Goal: Information Seeking & Learning: Learn about a topic

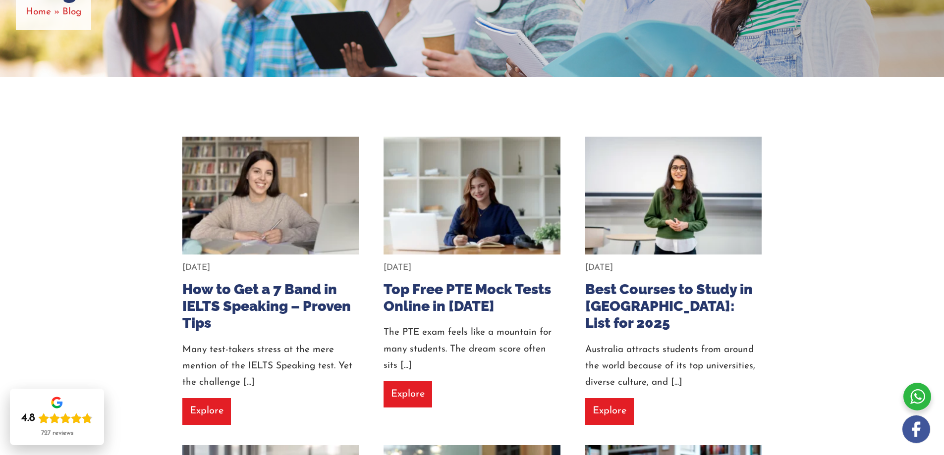
scroll to position [198, 0]
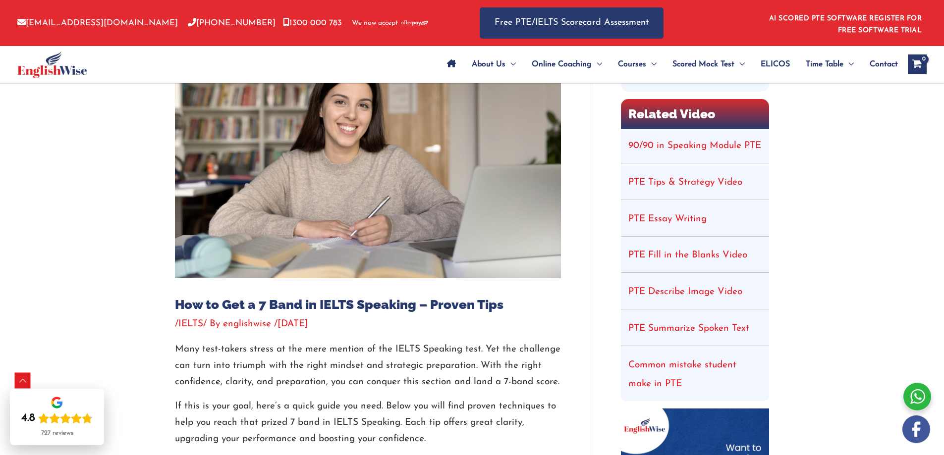
scroll to position [50, 0]
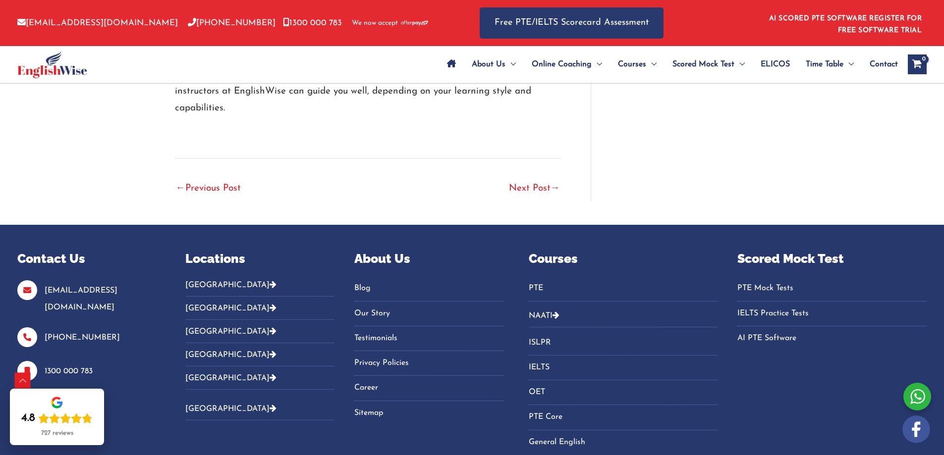
scroll to position [2557, 0]
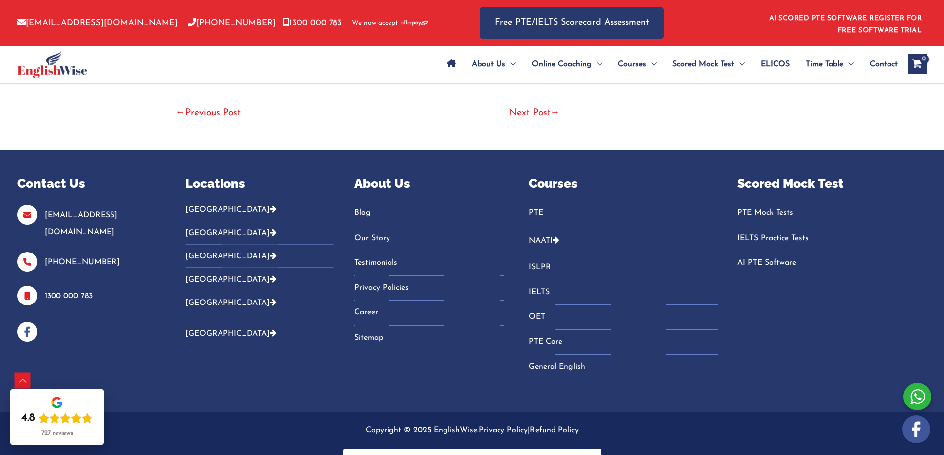
click at [562, 229] on button "NAATI" at bounding box center [623, 240] width 189 height 23
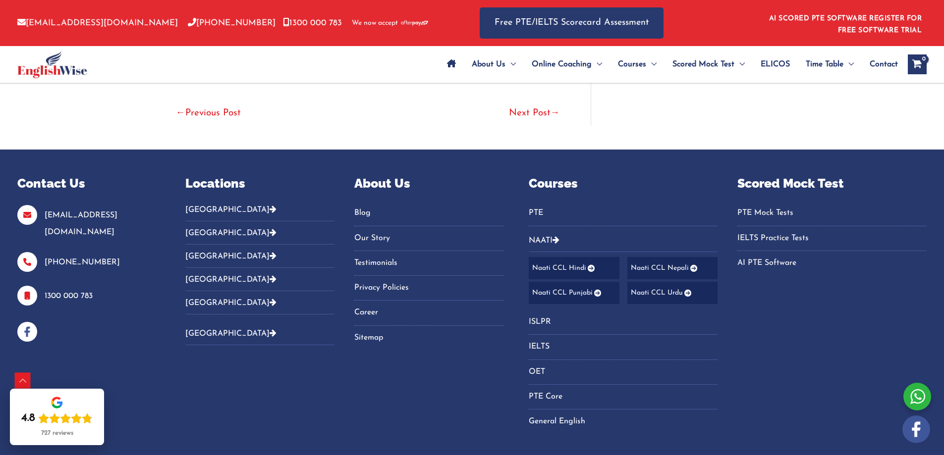
click at [269, 228] on icon "Footer Widget 2" at bounding box center [272, 232] width 7 height 8
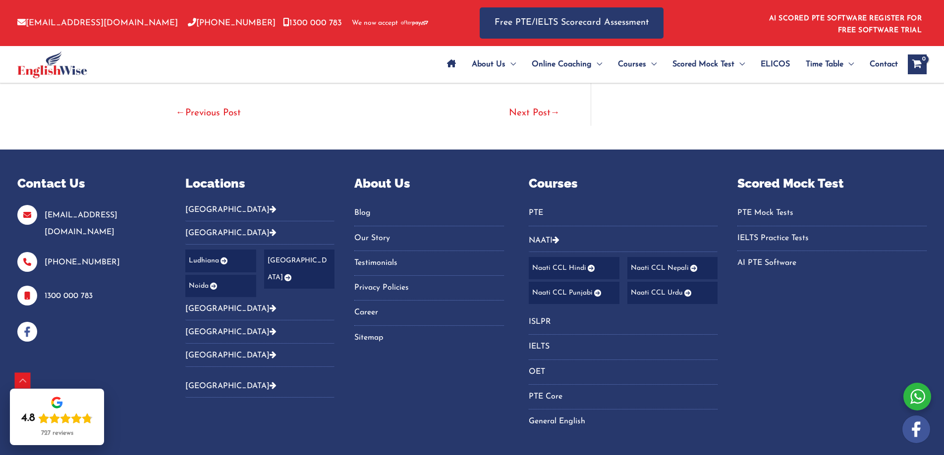
click at [269, 205] on icon "Footer Widget 2" at bounding box center [272, 209] width 7 height 8
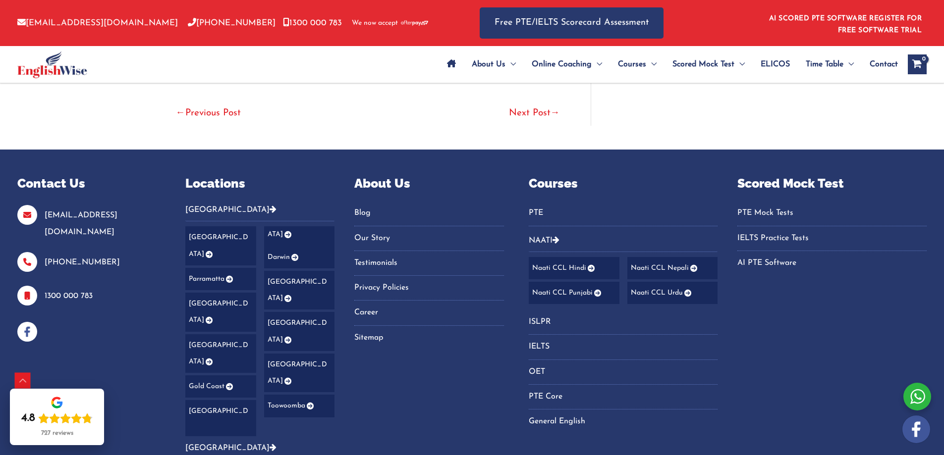
click at [269, 205] on icon "Footer Widget 2" at bounding box center [272, 209] width 7 height 8
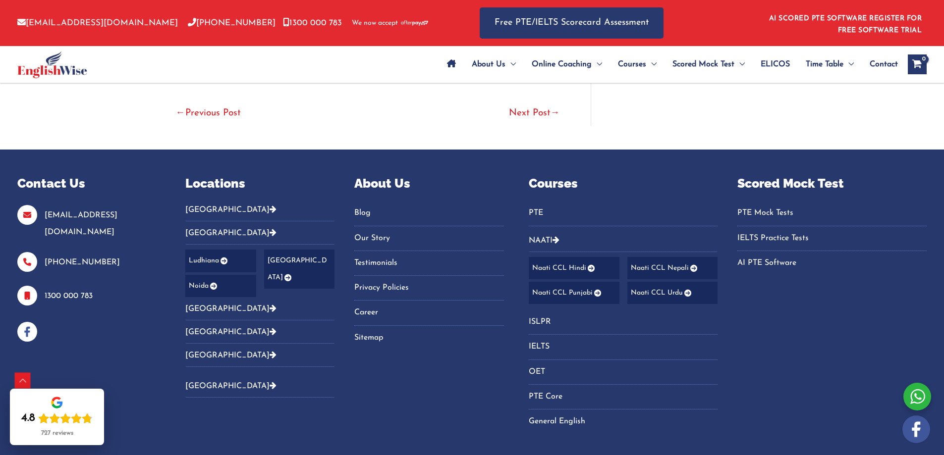
click at [269, 228] on icon "Footer Widget 2" at bounding box center [272, 232] width 7 height 8
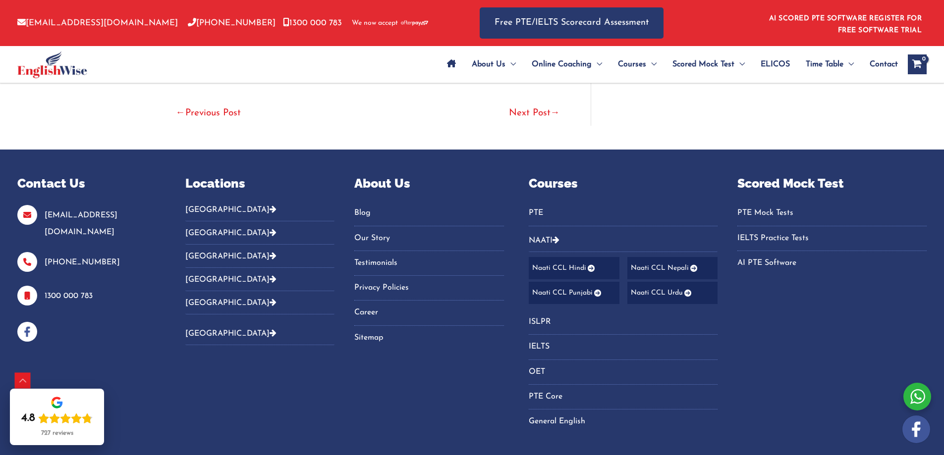
click at [269, 252] on icon "Footer Widget 2" at bounding box center [272, 256] width 7 height 8
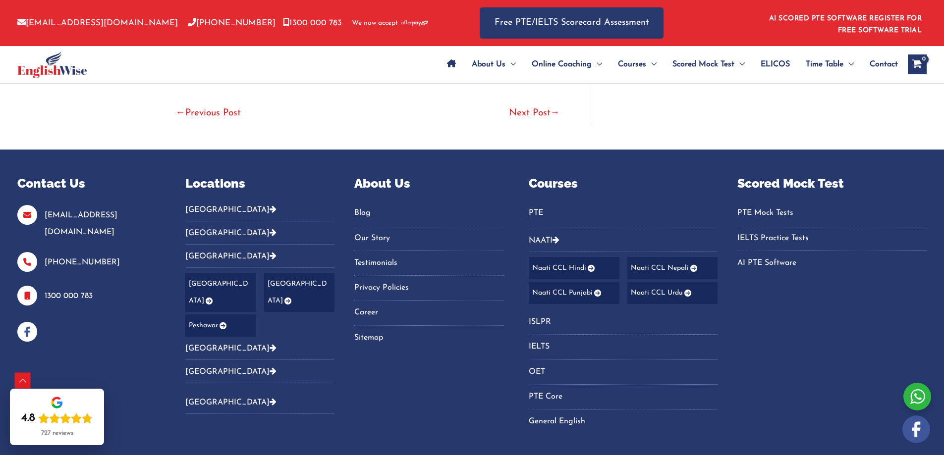
click at [269, 252] on icon "Footer Widget 2" at bounding box center [272, 256] width 7 height 8
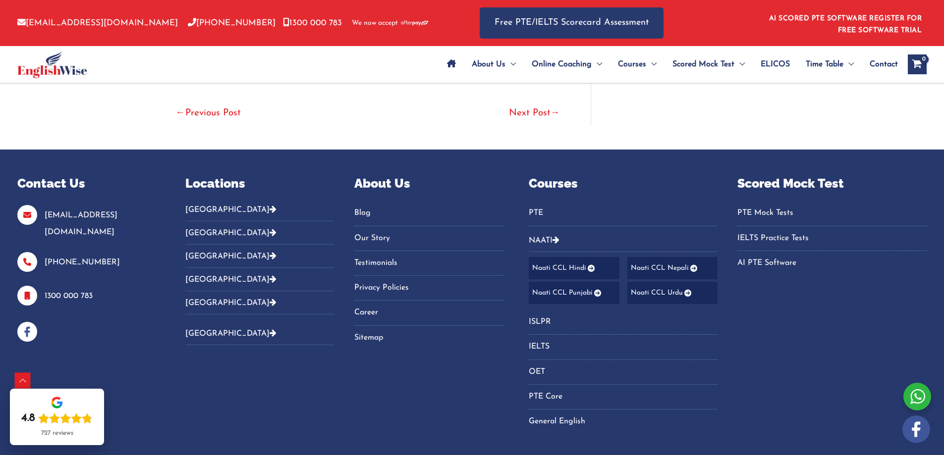
click at [269, 275] on icon "Footer Widget 2" at bounding box center [272, 279] width 7 height 8
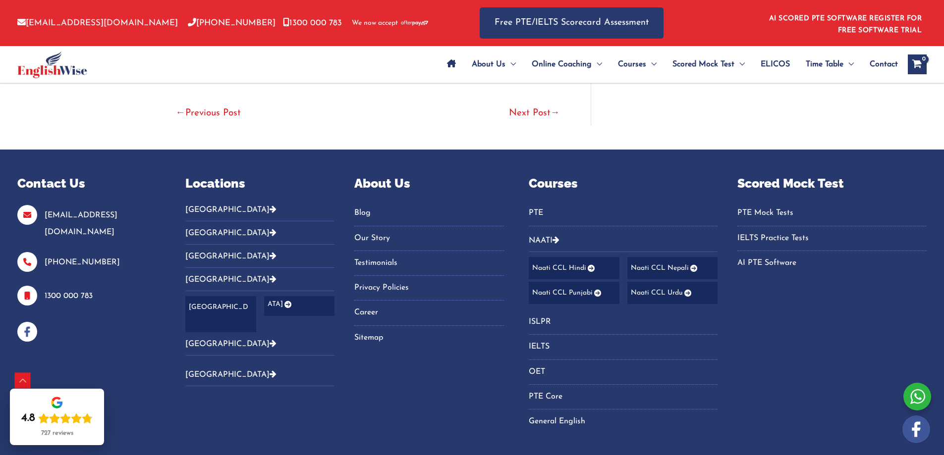
click at [269, 275] on icon "Footer Widget 2" at bounding box center [272, 279] width 7 height 8
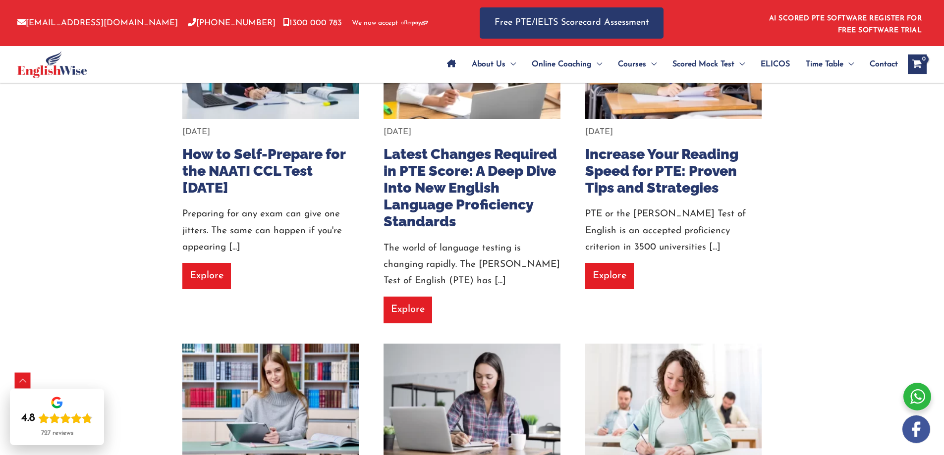
scroll to position [1734, 0]
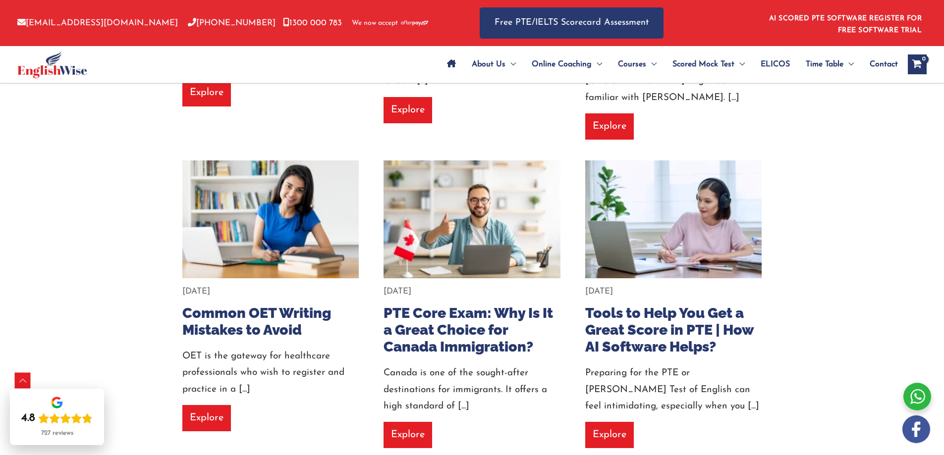
scroll to position [3864, 0]
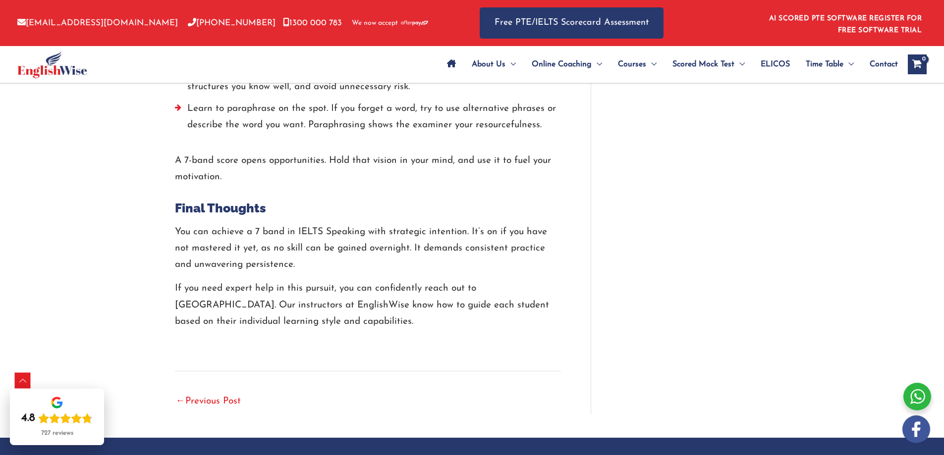
scroll to position [2396, 0]
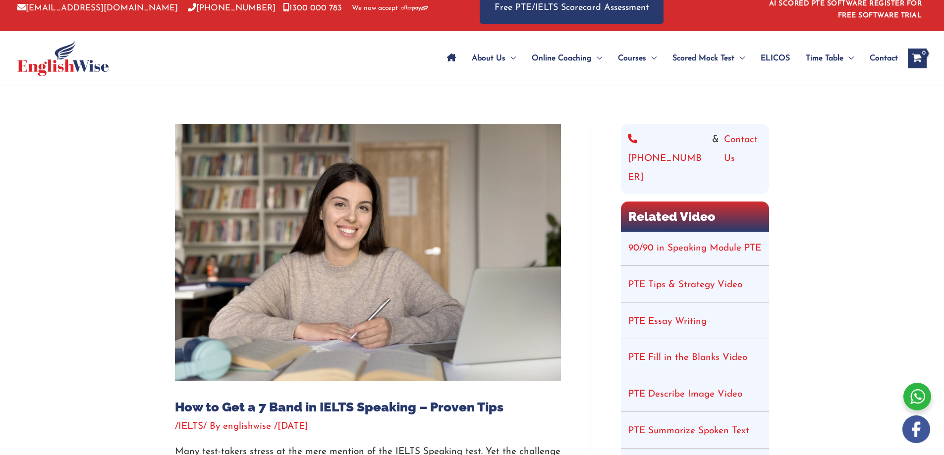
scroll to position [148, 0]
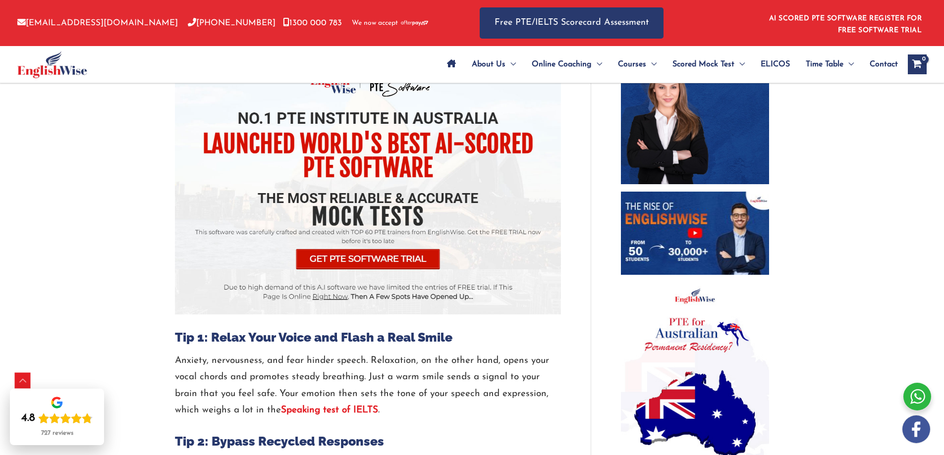
scroll to position [693, 0]
